Goal: Information Seeking & Learning: Learn about a topic

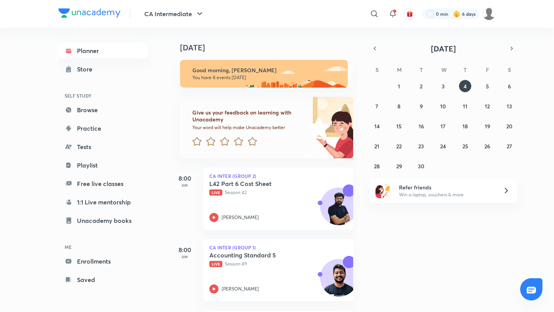
scroll to position [0, 8]
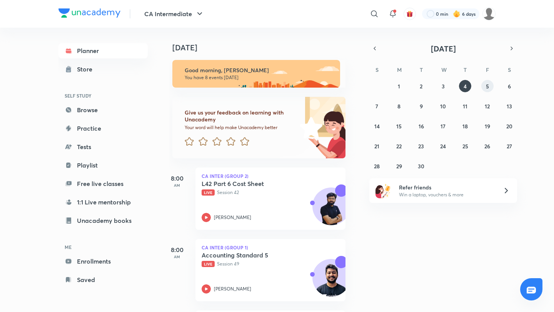
click at [488, 85] on abbr "5" at bounding box center [487, 86] width 3 height 7
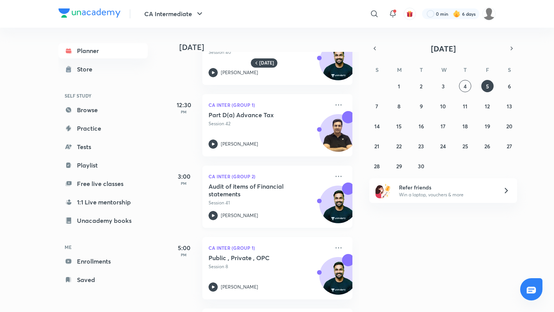
scroll to position [0, 1]
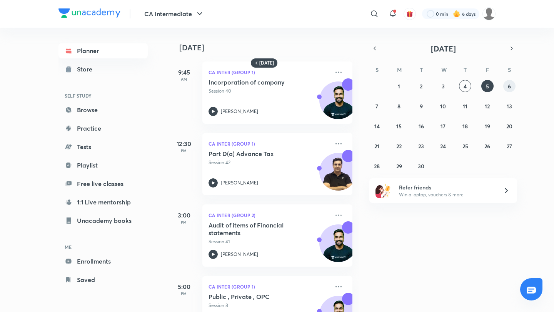
click at [508, 84] on button "6" at bounding box center [509, 86] width 12 height 12
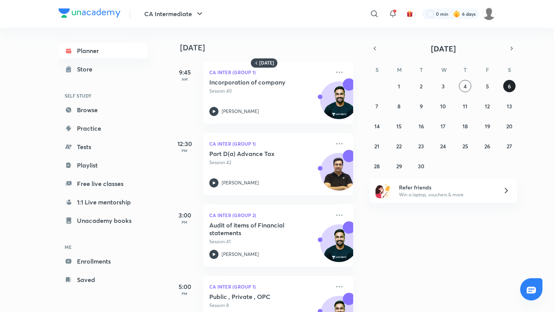
click at [508, 84] on button "6" at bounding box center [509, 86] width 12 height 12
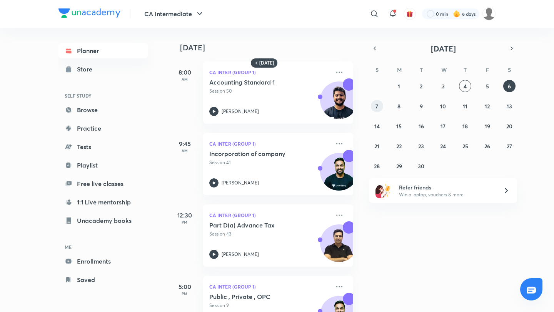
click at [378, 104] on button "7" at bounding box center [377, 106] width 12 height 12
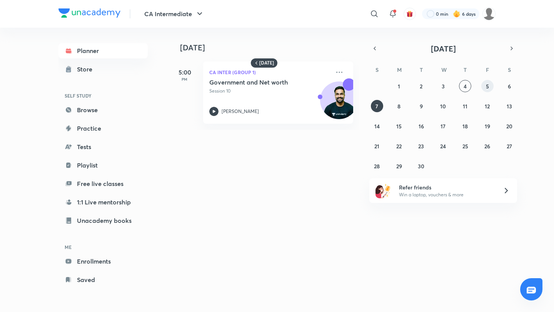
click at [488, 88] on abbr "5" at bounding box center [487, 86] width 3 height 7
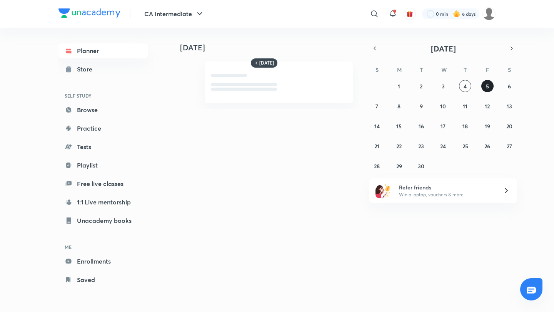
click at [488, 88] on abbr "5" at bounding box center [487, 86] width 3 height 7
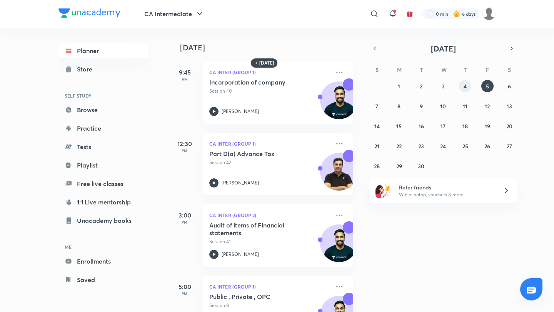
click at [463, 85] on button "4" at bounding box center [465, 86] width 12 height 12
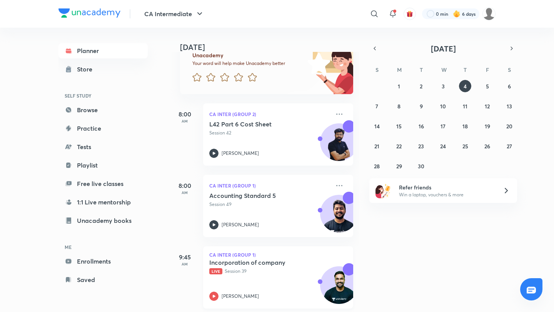
scroll to position [65, 0]
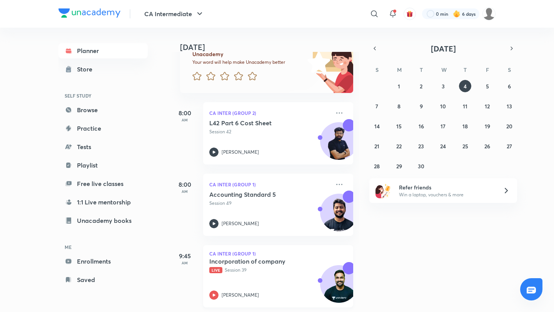
click at [256, 280] on div "Incorporation of company Live Session 39 [PERSON_NAME]" at bounding box center [269, 279] width 121 height 42
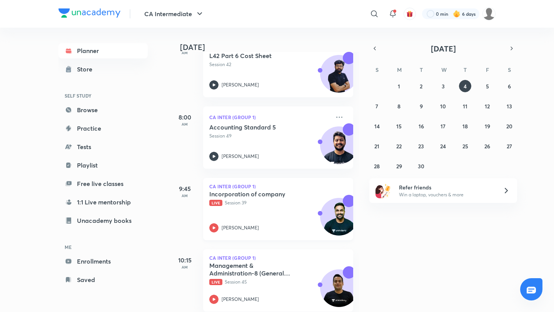
scroll to position [134, 0]
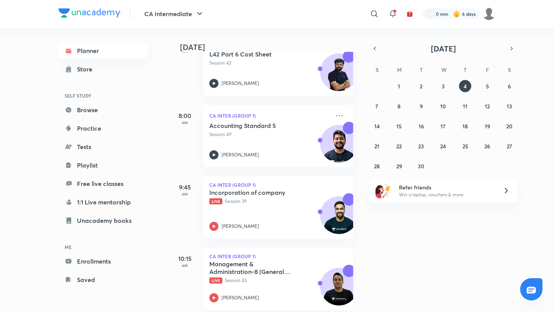
click at [260, 287] on div "Management & Administration-8 (General Meeting) Live Session 45 [PERSON_NAME]" at bounding box center [269, 282] width 121 height 42
click at [241, 277] on p "Live Session 45" at bounding box center [269, 280] width 121 height 7
